Goal: Complete application form: Complete application form

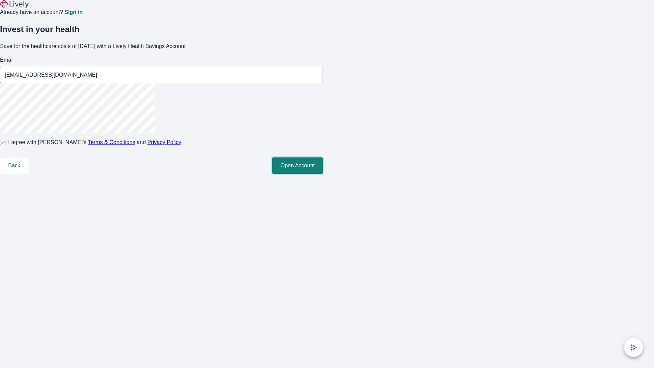
click at [323, 174] on button "Open Account" at bounding box center [297, 165] width 51 height 16
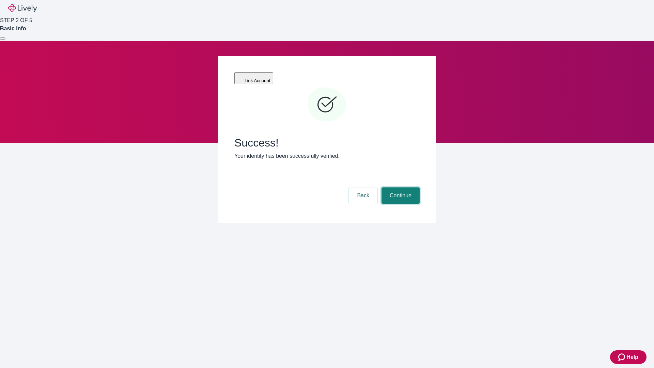
click at [399, 187] on button "Continue" at bounding box center [400, 195] width 38 height 16
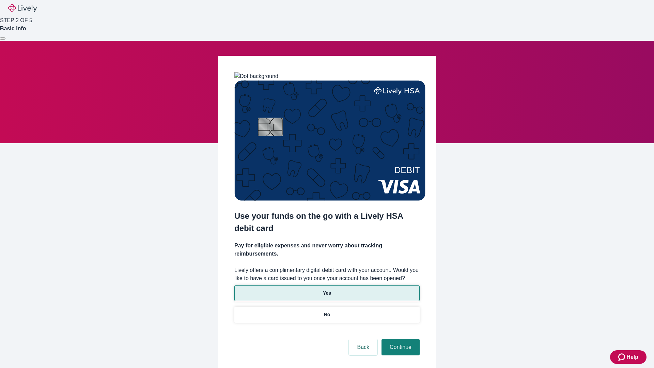
click at [326, 289] on p "Yes" at bounding box center [327, 292] width 8 height 7
click at [399, 339] on button "Continue" at bounding box center [400, 347] width 38 height 16
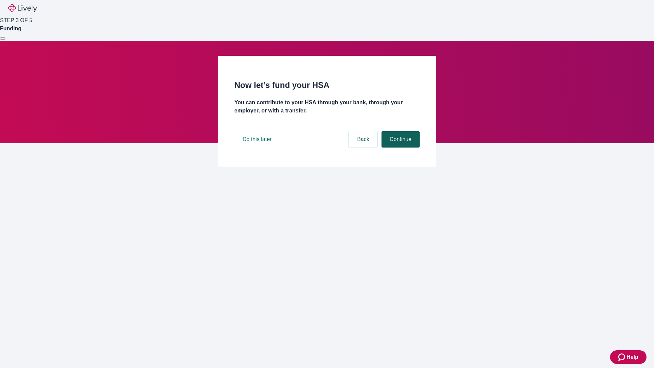
click at [399, 147] on button "Continue" at bounding box center [400, 139] width 38 height 16
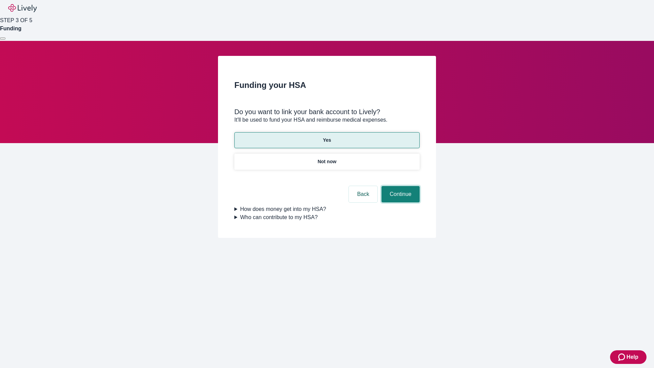
click at [399, 186] on button "Continue" at bounding box center [400, 194] width 38 height 16
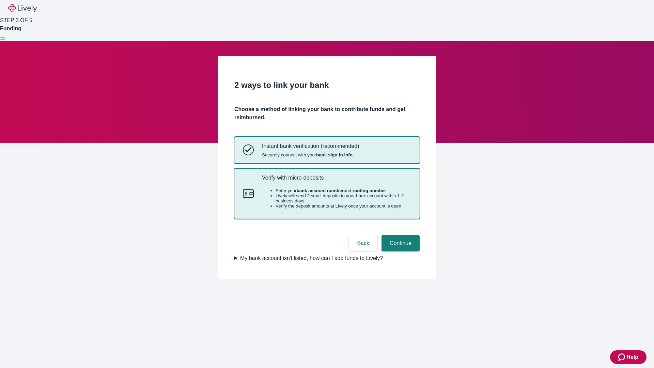
click at [336, 181] on p "Verify with micro-deposits" at bounding box center [336, 177] width 149 height 6
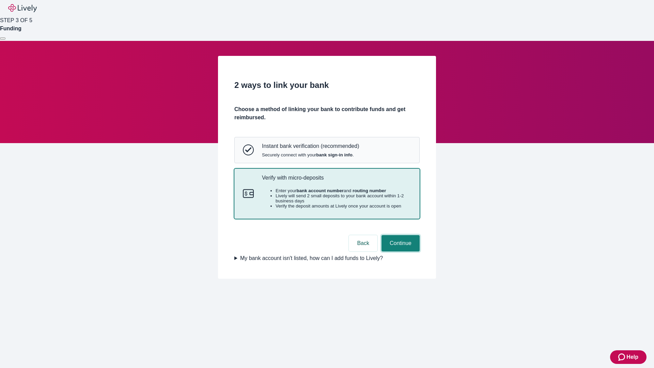
click at [399, 251] on button "Continue" at bounding box center [400, 243] width 38 height 16
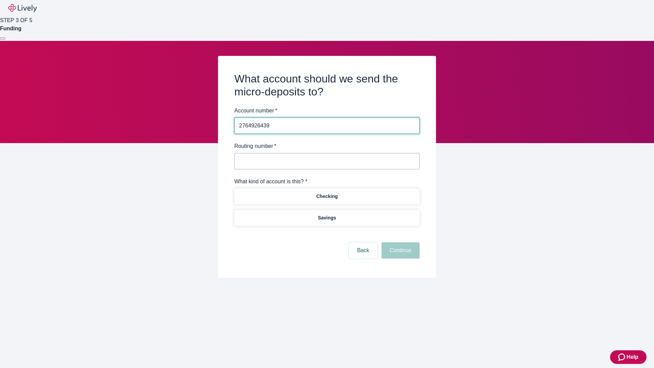
type input "2764926439"
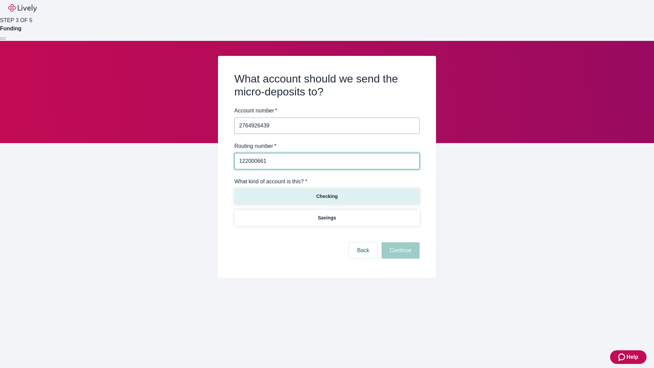
type input "122000661"
click at [326, 196] on p "Checking" at bounding box center [326, 196] width 21 height 7
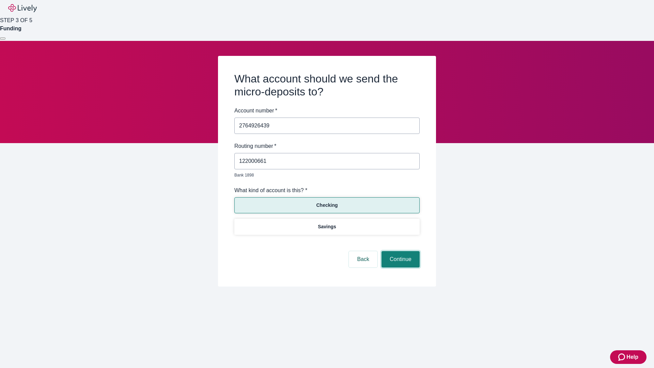
click at [399, 251] on button "Continue" at bounding box center [400, 259] width 38 height 16
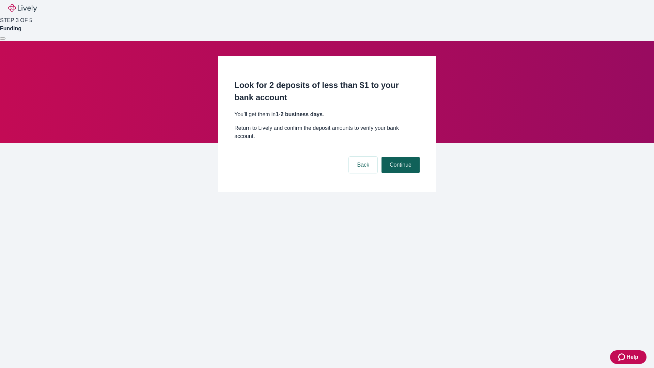
click at [399, 157] on button "Continue" at bounding box center [400, 165] width 38 height 16
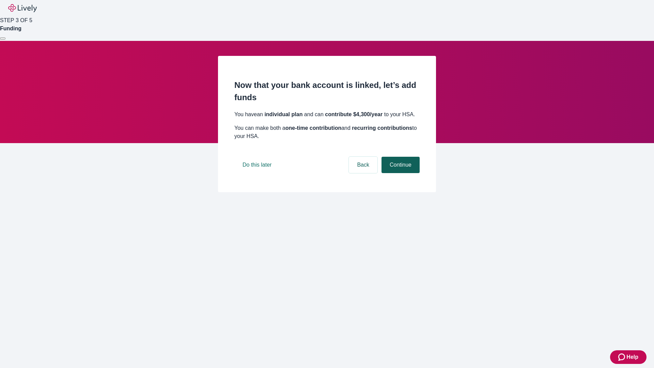
click at [399, 173] on button "Continue" at bounding box center [400, 165] width 38 height 16
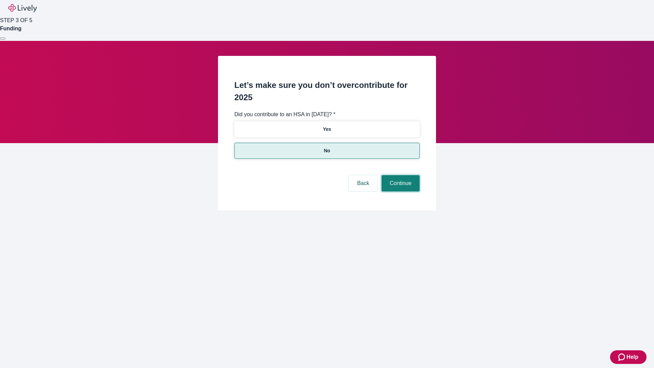
click at [399, 175] on button "Continue" at bounding box center [400, 183] width 38 height 16
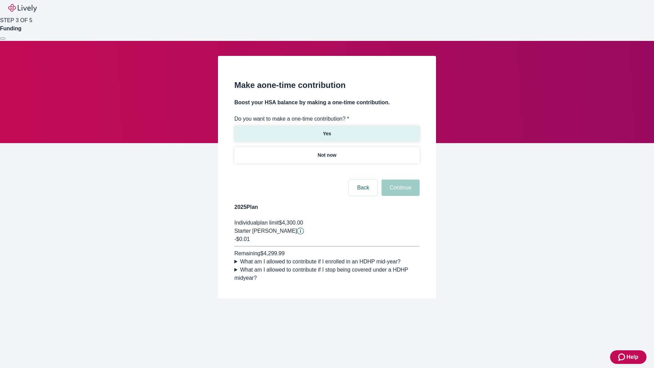
click at [326, 130] on p "Yes" at bounding box center [327, 133] width 8 height 7
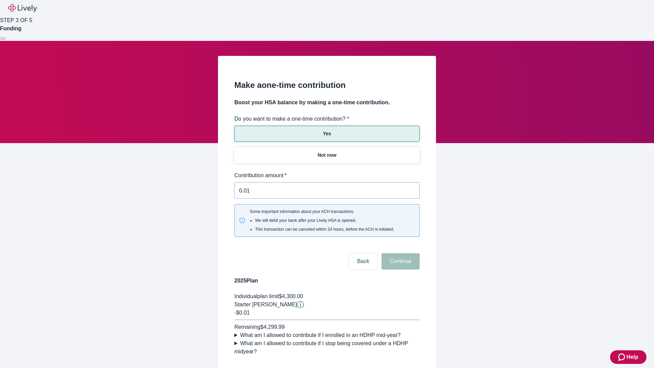
type input "0.01"
click at [399, 253] on button "Continue" at bounding box center [400, 261] width 38 height 16
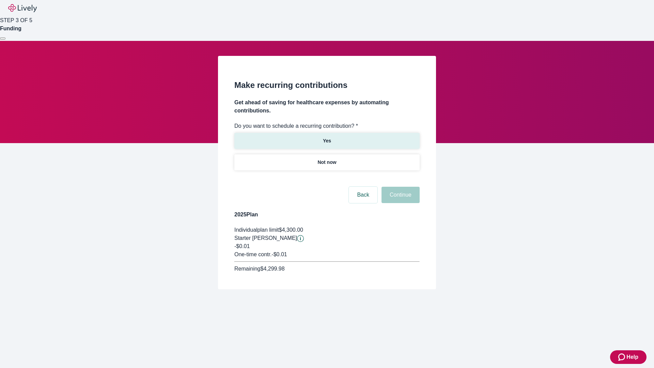
click at [326, 137] on p "Yes" at bounding box center [327, 140] width 8 height 7
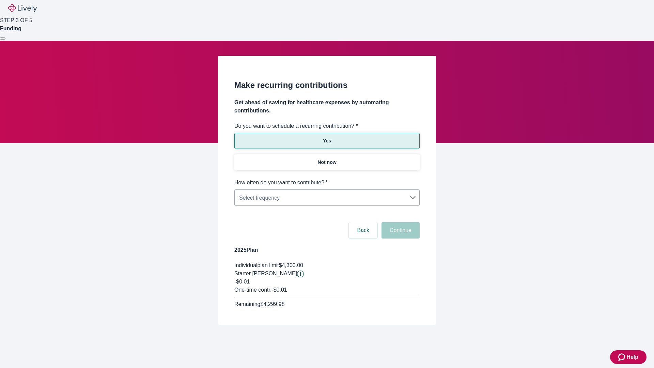
click at [326, 178] on body "Help STEP 3 OF 5 Funding Make recurring contributions Get ahead of saving for h…" at bounding box center [327, 178] width 654 height 357
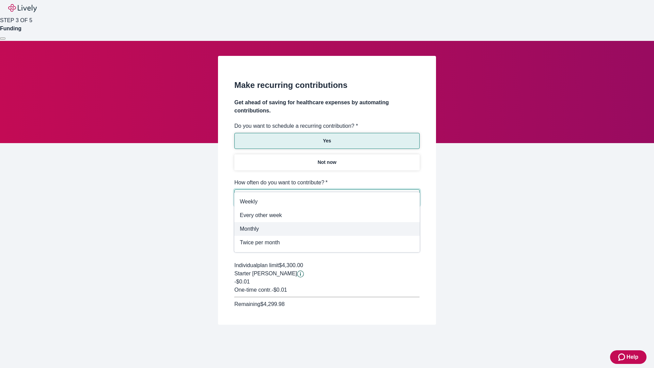
click at [327, 229] on span "Monthly" at bounding box center [327, 229] width 174 height 8
type input "Monthly"
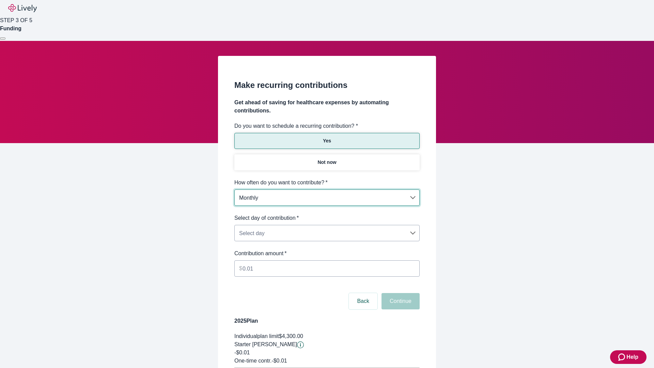
click at [326, 214] on body "Help STEP 3 OF 5 Funding Make recurring contributions Get ahead of saving for h…" at bounding box center [327, 214] width 654 height 428
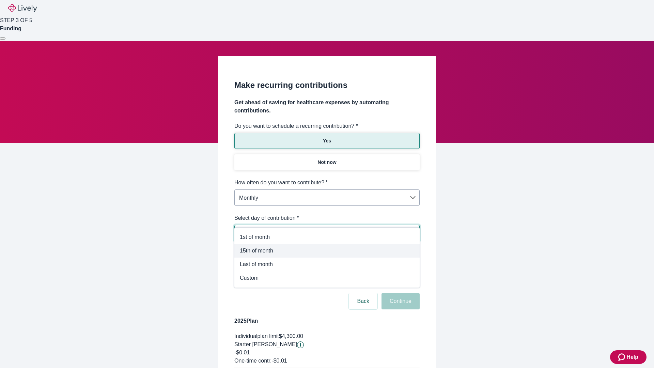
click at [327, 251] on span "15th of month" at bounding box center [327, 250] width 174 height 8
type input "Monthly15th"
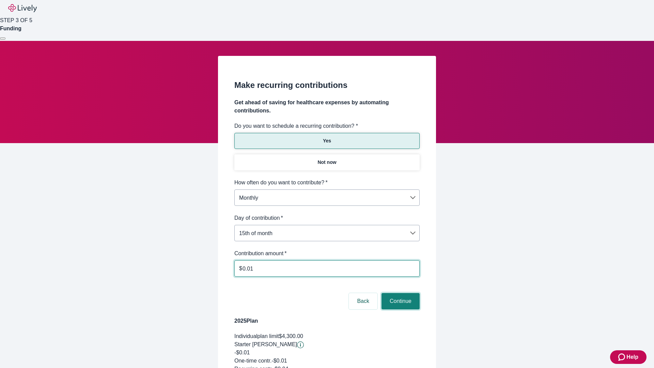
click at [399, 293] on button "Continue" at bounding box center [400, 301] width 38 height 16
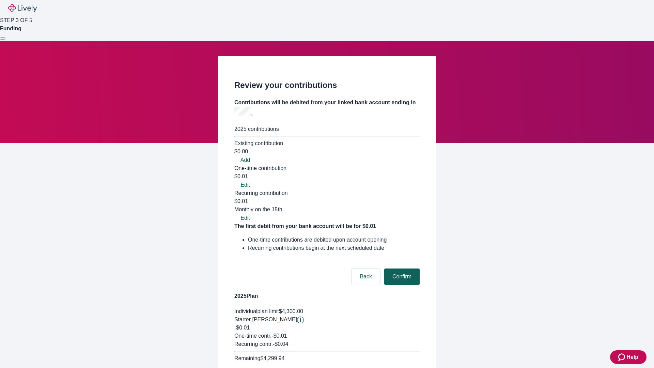
click at [401, 268] on button "Confirm" at bounding box center [401, 276] width 35 height 16
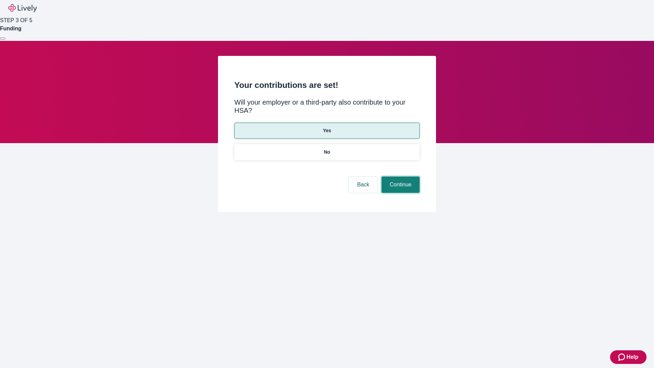
click at [399, 176] on button "Continue" at bounding box center [400, 184] width 38 height 16
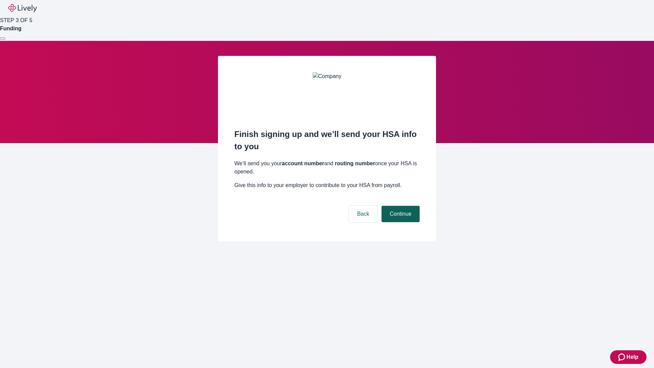
click at [399, 206] on button "Continue" at bounding box center [400, 214] width 38 height 16
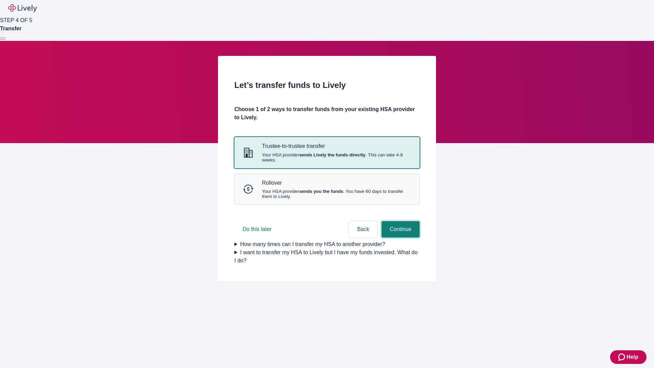
click at [399, 237] on button "Continue" at bounding box center [400, 229] width 38 height 16
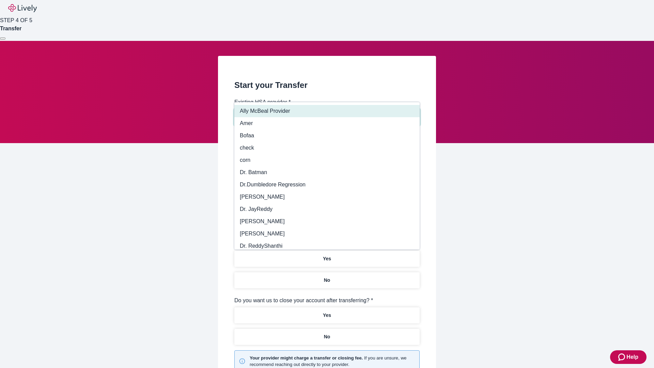
type input "Other"
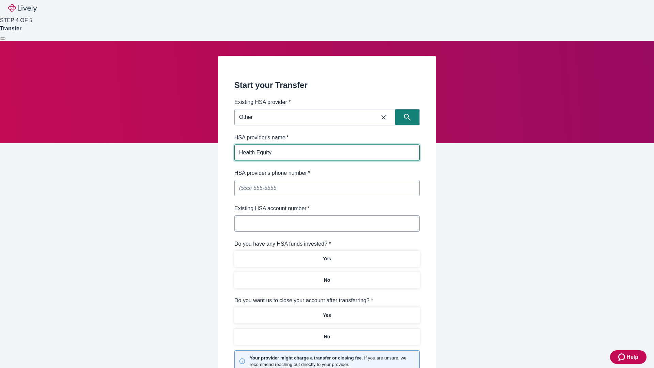
type input "Health Equity"
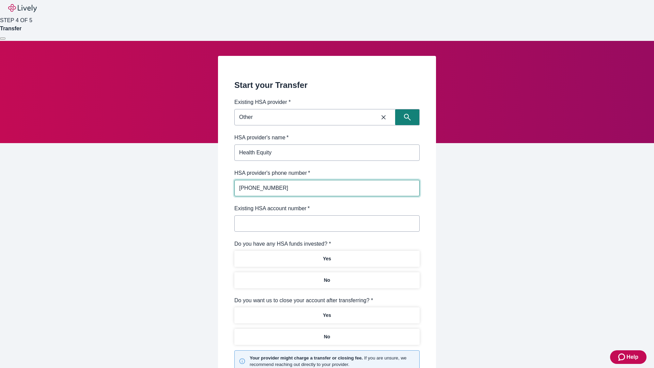
type input "[PHONE_NUMBER]"
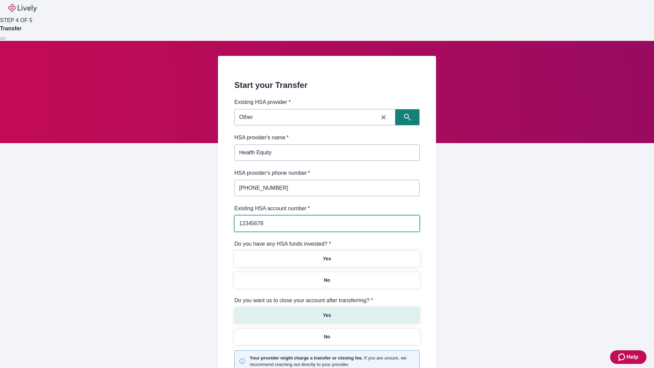
type input "12345678"
click at [326, 276] on p "No" at bounding box center [327, 279] width 6 height 7
click at [326, 311] on p "Yes" at bounding box center [327, 314] width 8 height 7
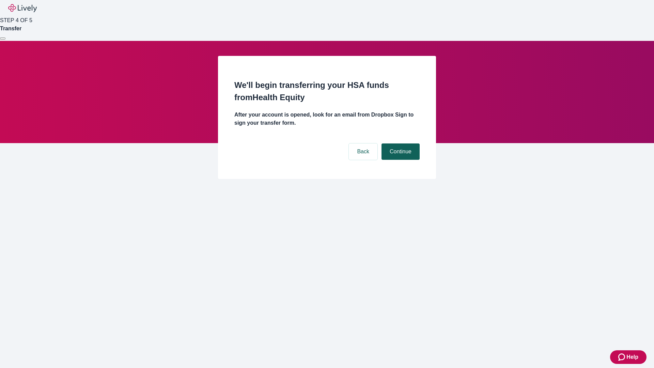
click at [399, 143] on button "Continue" at bounding box center [400, 151] width 38 height 16
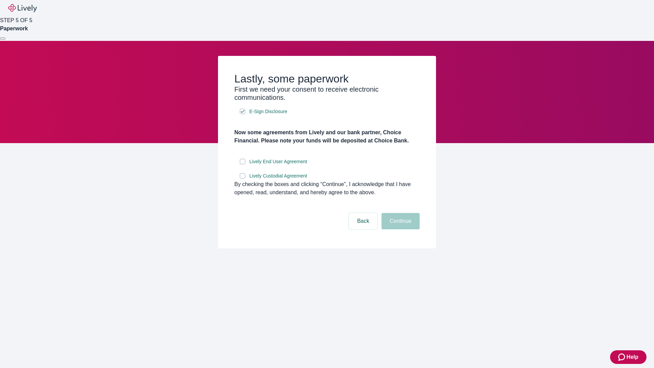
click at [242, 164] on input "Lively End User Agreement" at bounding box center [242, 161] width 5 height 5
checkbox input "true"
click at [242, 178] on input "Lively Custodial Agreement" at bounding box center [242, 175] width 5 height 5
checkbox input "true"
click at [399, 229] on button "Continue" at bounding box center [400, 221] width 38 height 16
